Goal: Task Accomplishment & Management: Use online tool/utility

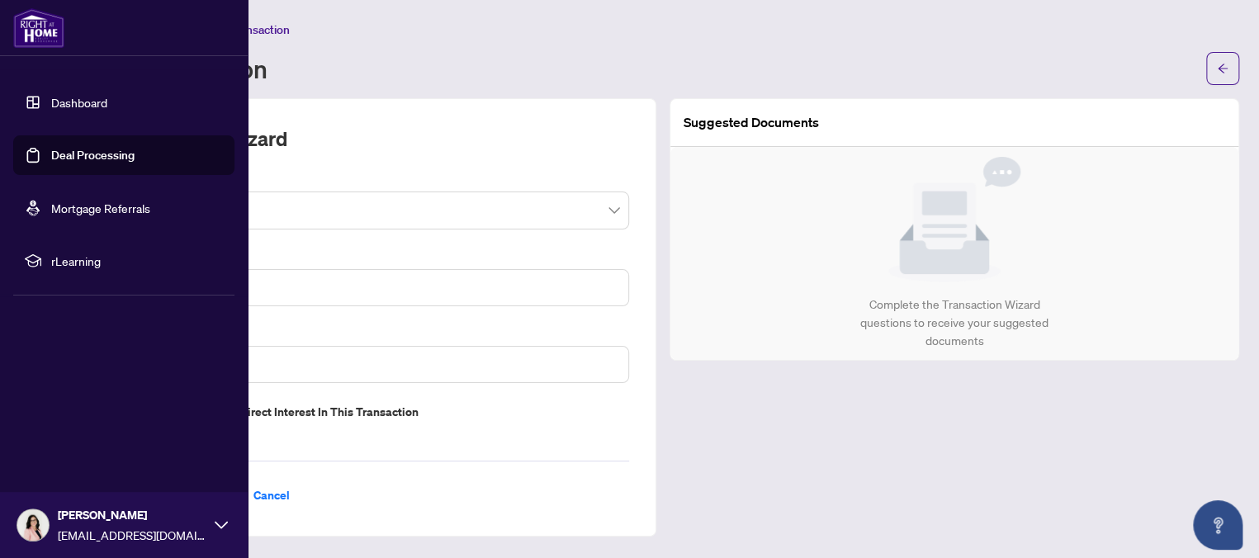
click at [51, 156] on link "Deal Processing" at bounding box center [92, 155] width 83 height 15
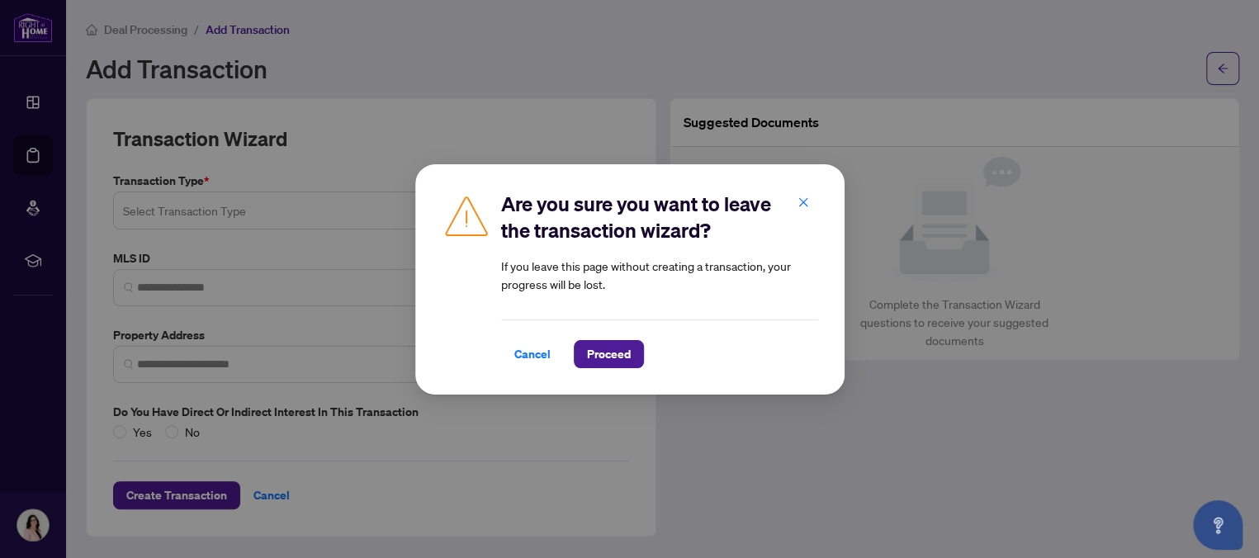
click at [619, 352] on span "Proceed" at bounding box center [609, 354] width 44 height 26
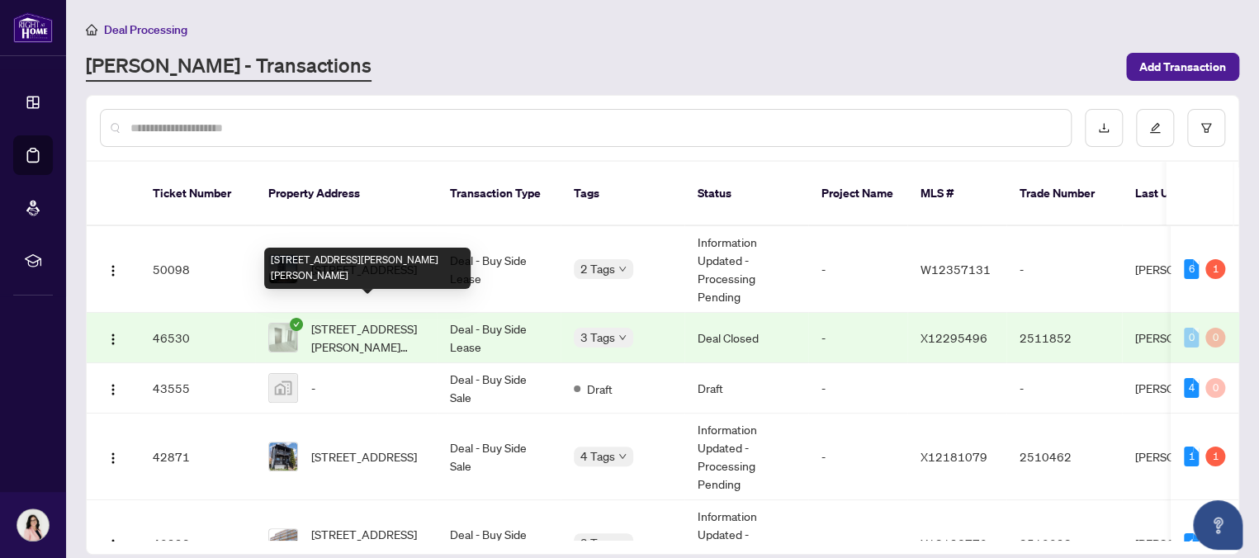
click at [373, 319] on span "[STREET_ADDRESS][PERSON_NAME][PERSON_NAME]" at bounding box center [367, 337] width 112 height 36
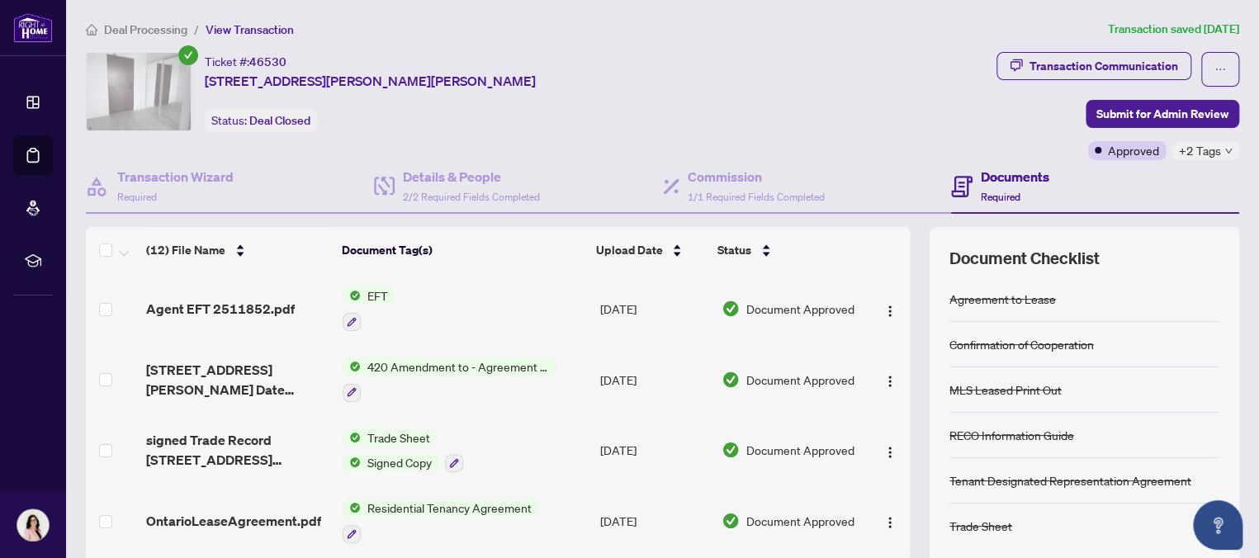
click at [463, 506] on span "Residential Tenancy Agreement" at bounding box center [449, 508] width 177 height 18
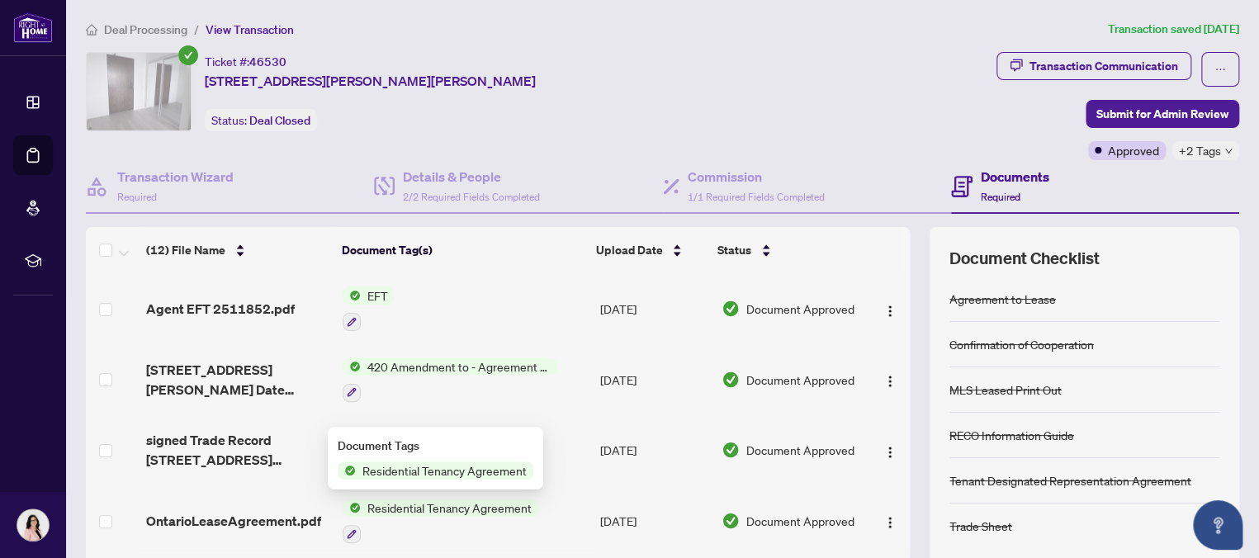
click at [460, 468] on span "Residential Tenancy Agreement" at bounding box center [444, 470] width 177 height 18
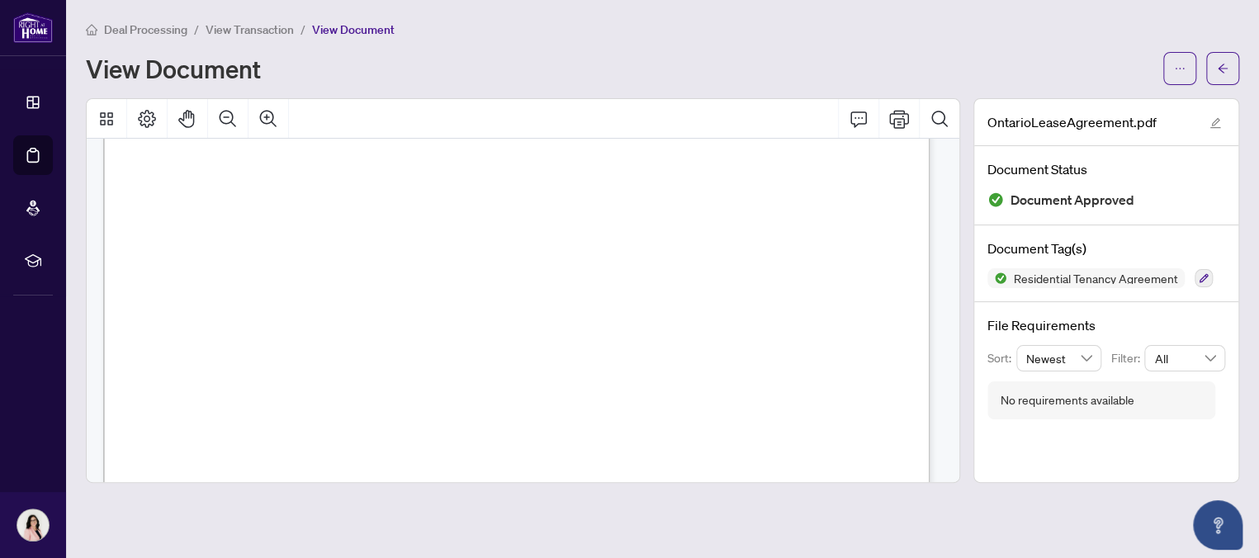
scroll to position [6356, 0]
